Goal: Use online tool/utility

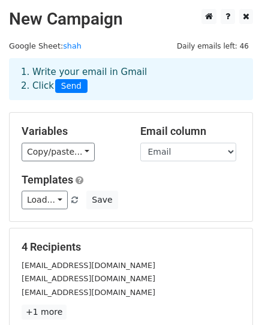
scroll to position [41, 0]
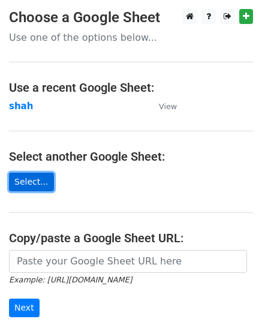
click at [43, 191] on link "Select..." at bounding box center [31, 182] width 45 height 19
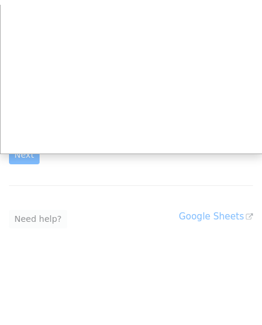
scroll to position [152, 0]
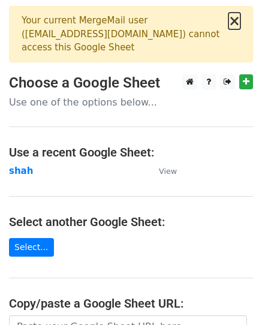
click at [238, 19] on button "×" at bounding box center [235, 21] width 12 height 14
